Goal: Information Seeking & Learning: Check status

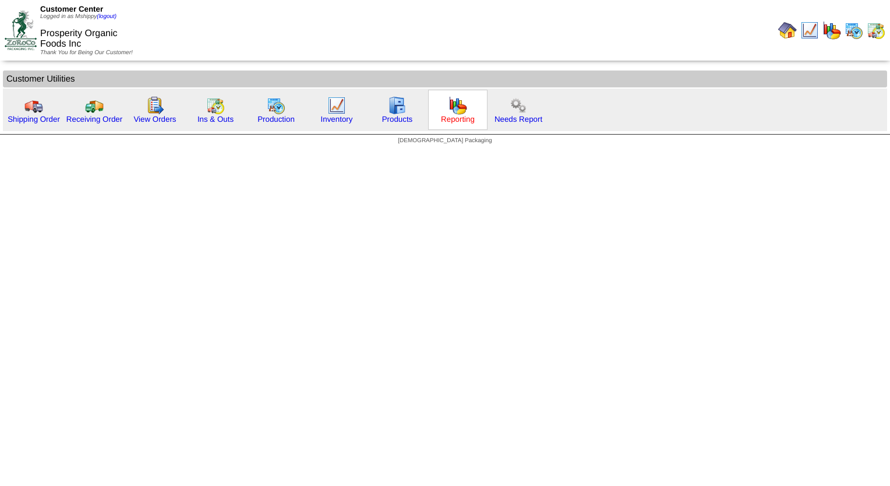
click at [454, 122] on link "Reporting" at bounding box center [458, 119] width 34 height 9
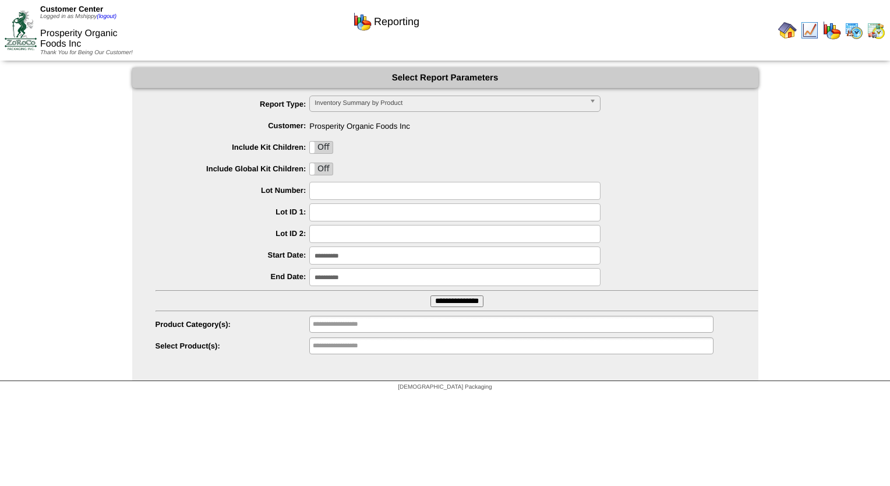
click at [369, 254] on input "**********" at bounding box center [454, 255] width 291 height 18
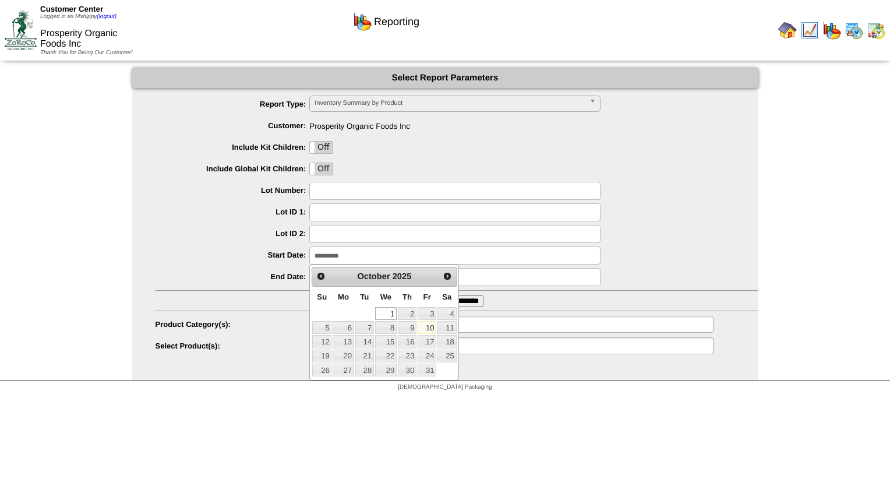
drag, startPoint x: 435, startPoint y: 326, endPoint x: 418, endPoint y: 325, distance: 16.9
click at [435, 326] on link "10" at bounding box center [427, 327] width 19 height 13
type input "**********"
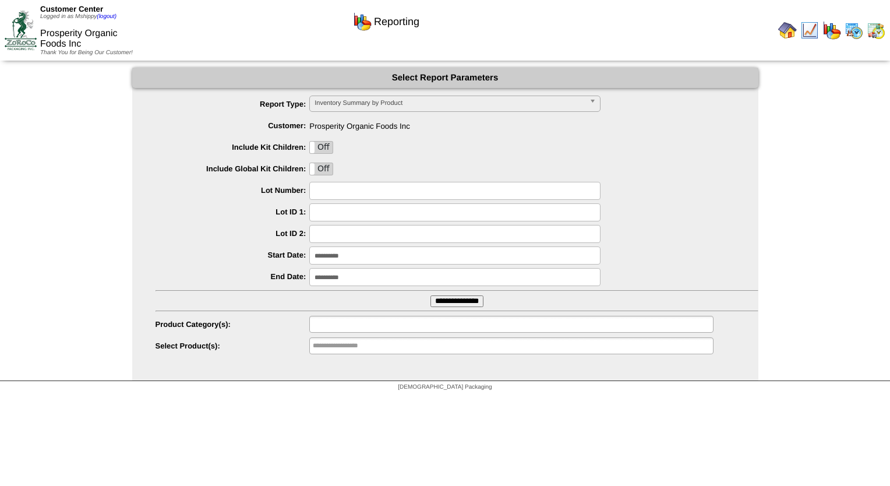
click at [345, 320] on input "text" at bounding box center [350, 324] width 75 height 15
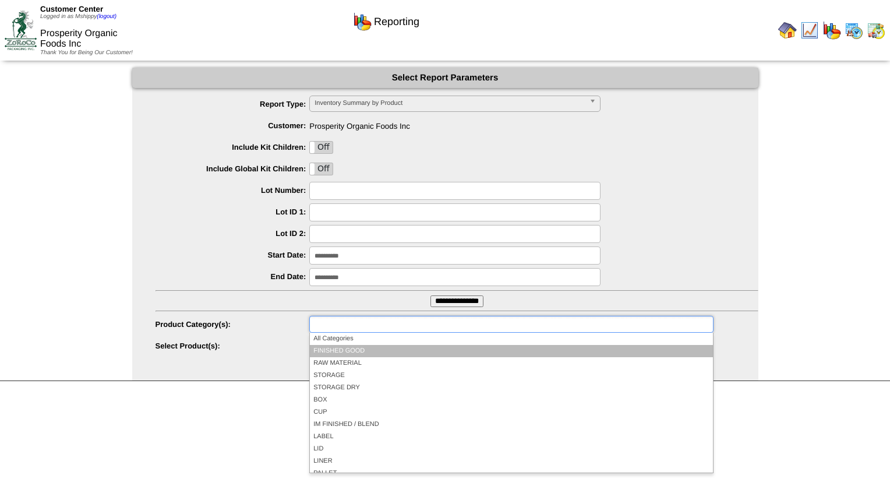
click at [352, 347] on li "FINISHED GOOD" at bounding box center [511, 351] width 403 height 12
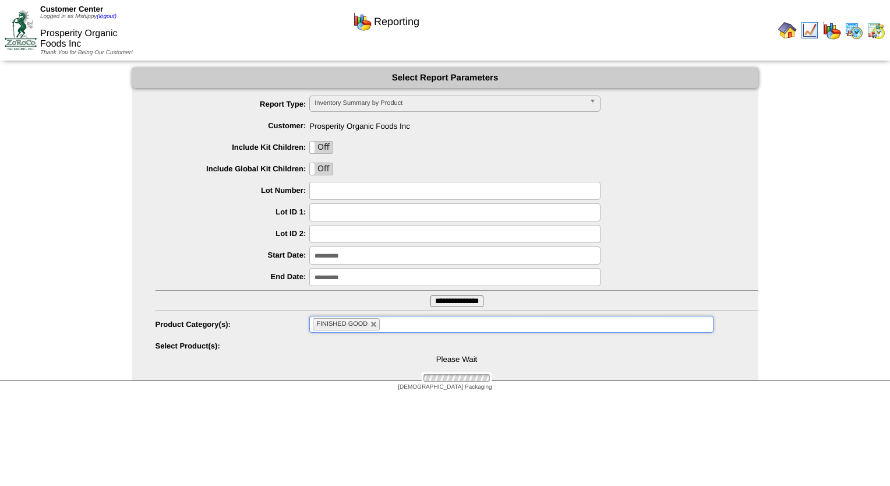
click at [458, 306] on input "**********" at bounding box center [456, 301] width 53 height 12
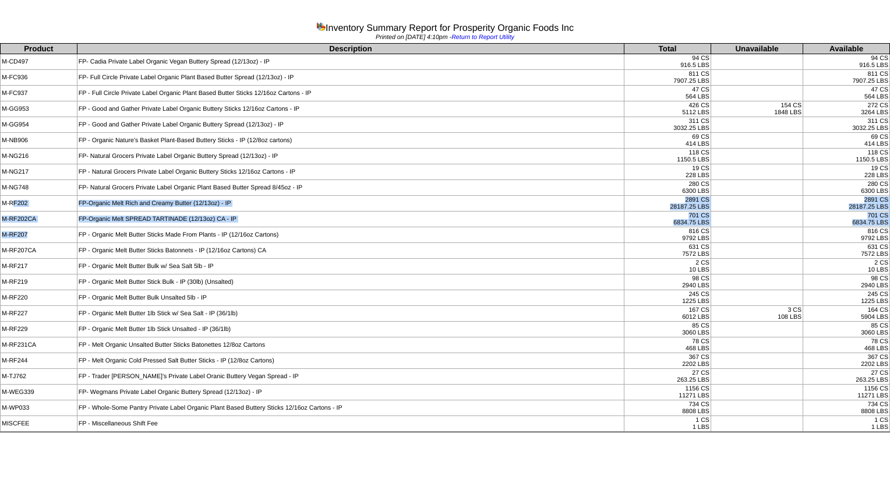
drag, startPoint x: 11, startPoint y: 202, endPoint x: 69, endPoint y: 225, distance: 62.2
click at [69, 225] on tbody "Product Description Total Unavailable Available M-CD497 FP- Cadia Private Label…" at bounding box center [446, 238] width 890 height 388
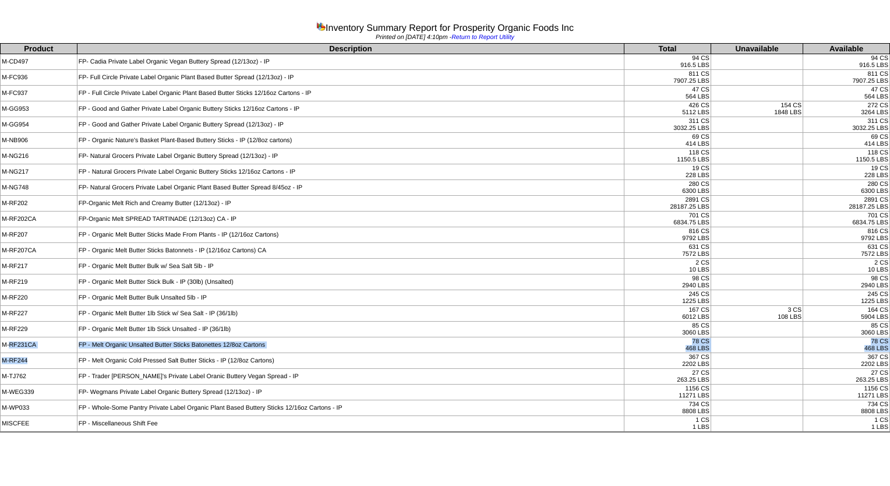
drag, startPoint x: 10, startPoint y: 343, endPoint x: 43, endPoint y: 361, distance: 37.1
click at [43, 361] on tbody "Product Description Total Unavailable Available M-CD497 FP- Cadia Private Label…" at bounding box center [446, 238] width 890 height 388
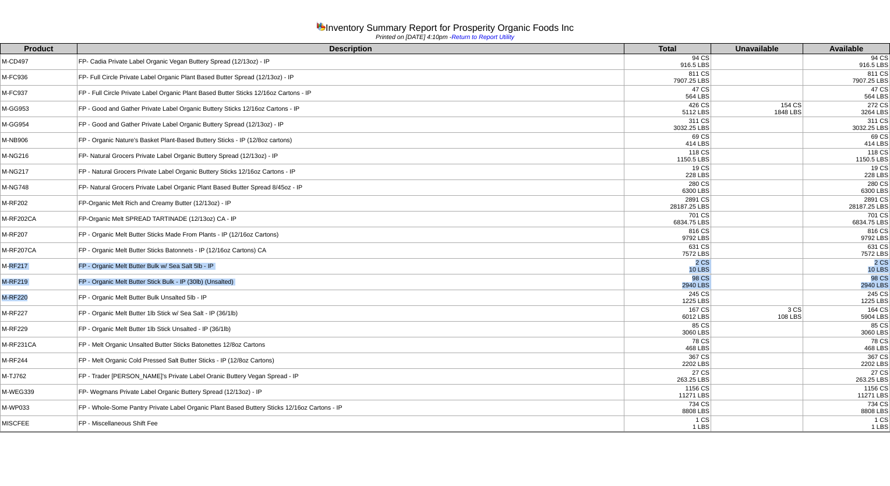
drag, startPoint x: 9, startPoint y: 264, endPoint x: 59, endPoint y: 297, distance: 59.8
click at [59, 297] on tbody "Product Description Total Unavailable Available M-CD497 FP- Cadia Private Label…" at bounding box center [446, 238] width 890 height 388
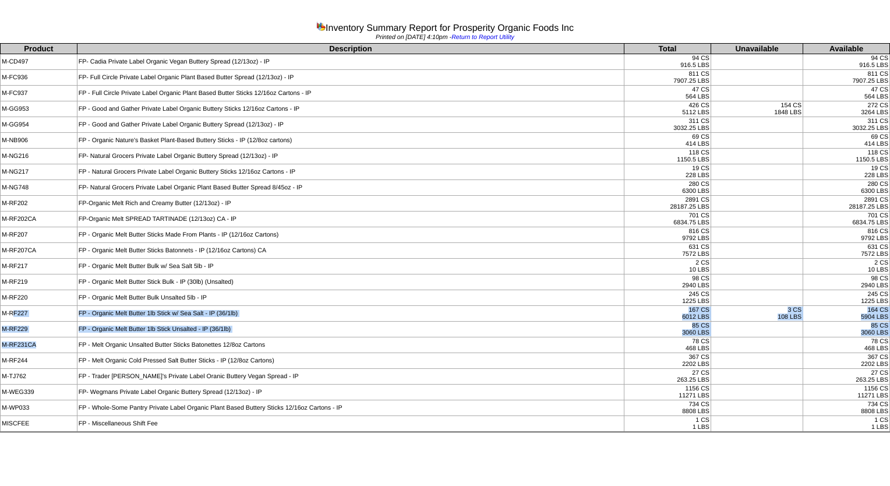
drag, startPoint x: 13, startPoint y: 309, endPoint x: 72, endPoint y: 334, distance: 63.9
click at [72, 334] on tbody "Product Description Total Unavailable Available M-CD497 FP- Cadia Private Label…" at bounding box center [446, 238] width 890 height 388
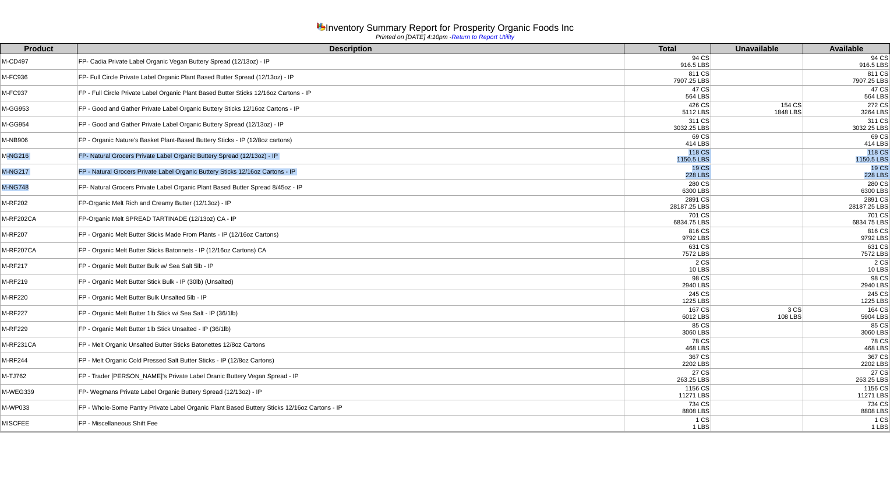
drag, startPoint x: 6, startPoint y: 153, endPoint x: 51, endPoint y: 183, distance: 54.1
click at [51, 183] on tbody "Product Description Total Unavailable Available M-CD497 FP- Cadia Private Label…" at bounding box center [446, 238] width 890 height 388
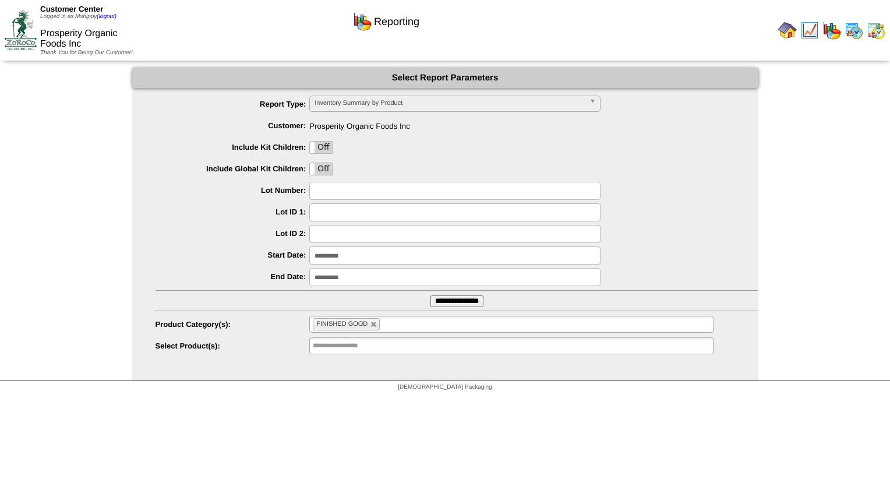
click at [850, 31] on img at bounding box center [854, 30] width 19 height 19
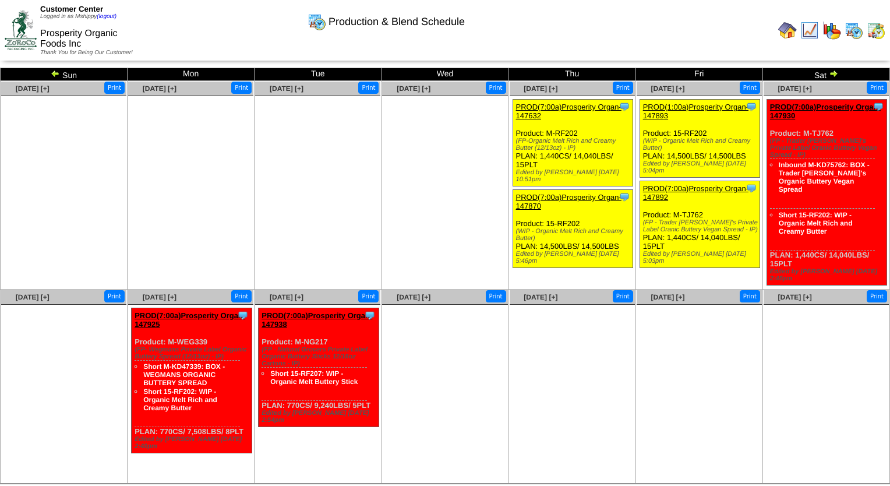
click at [58, 71] on img at bounding box center [55, 73] width 9 height 9
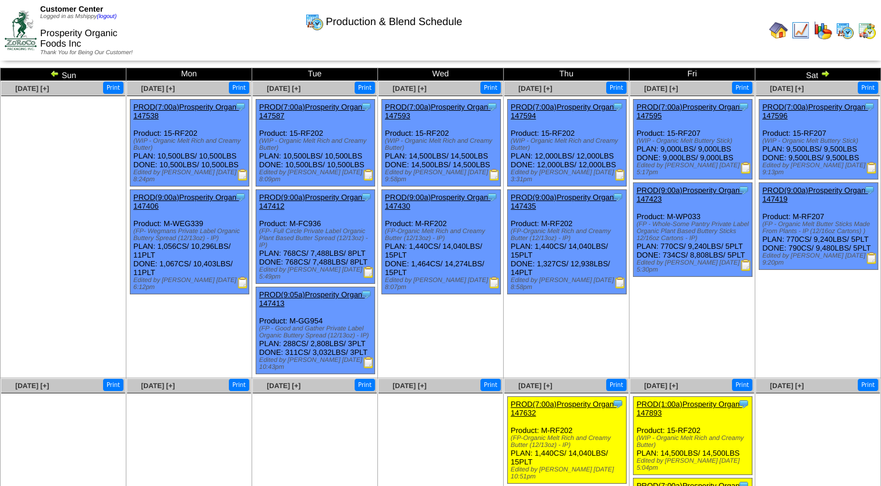
click at [867, 37] on img at bounding box center [867, 30] width 19 height 19
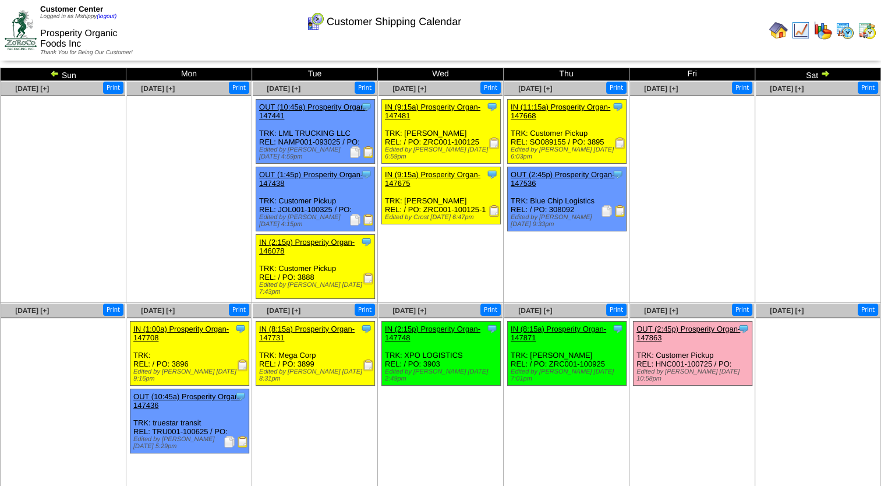
click at [54, 72] on img at bounding box center [54, 73] width 9 height 9
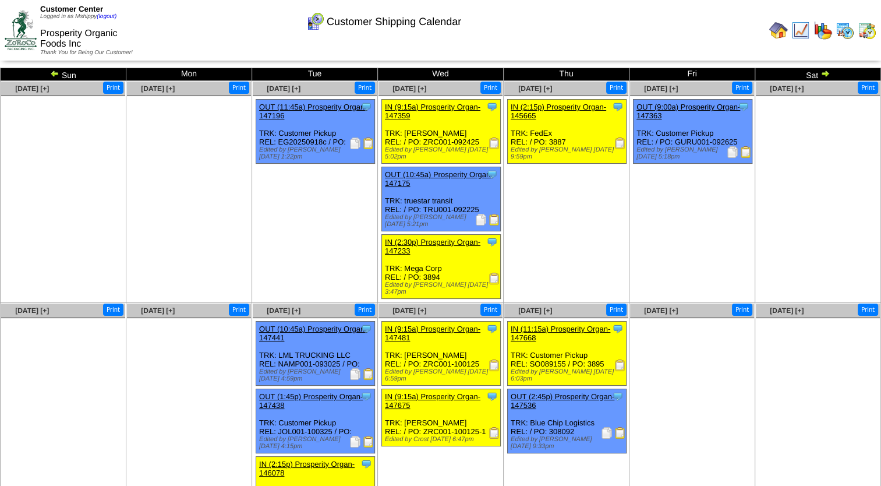
click at [843, 37] on img at bounding box center [845, 30] width 19 height 19
